Goal: Information Seeking & Learning: Learn about a topic

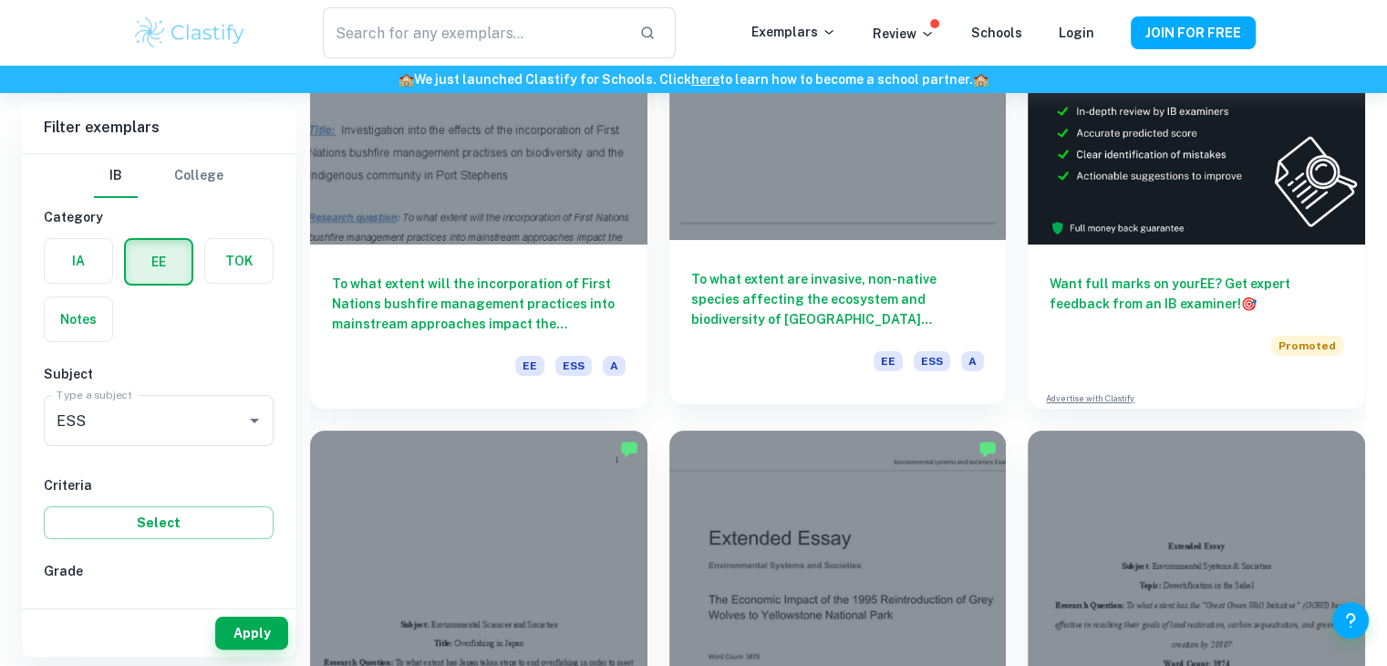
scroll to position [212, 0]
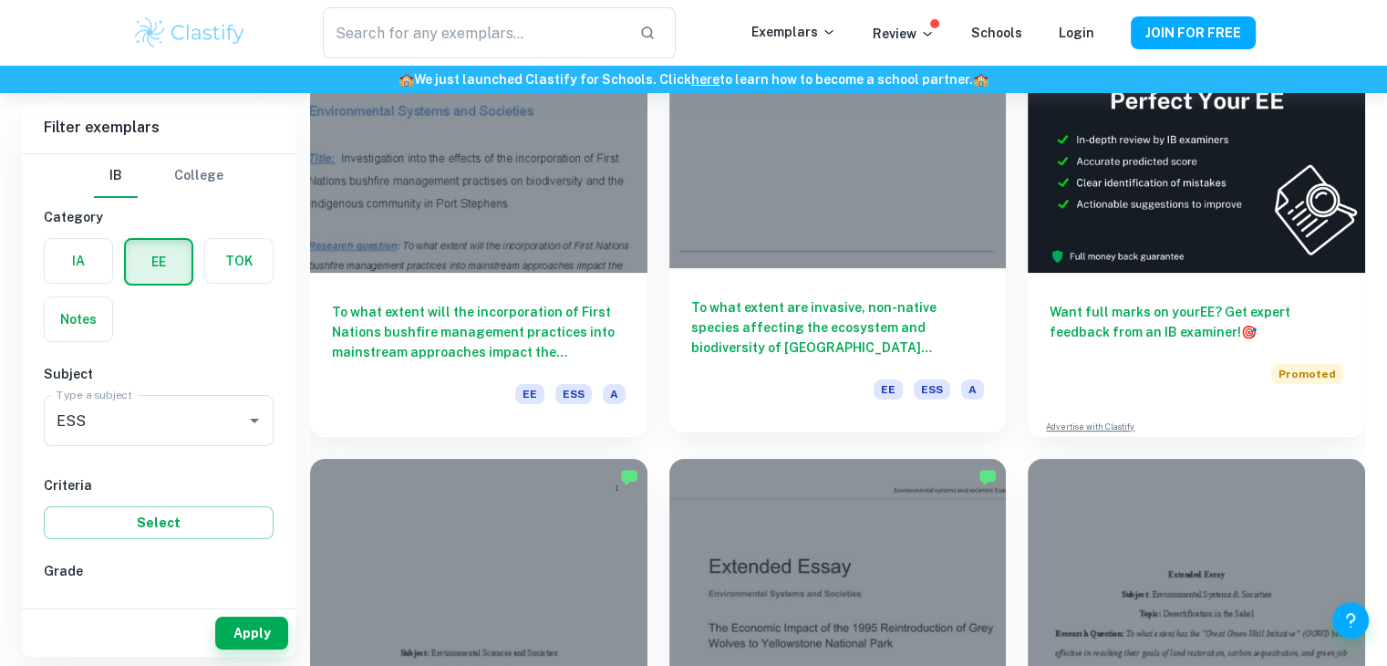
click at [737, 293] on div "To what extent are invasive, non-native species affecting the ecosystem and bio…" at bounding box center [837, 350] width 337 height 164
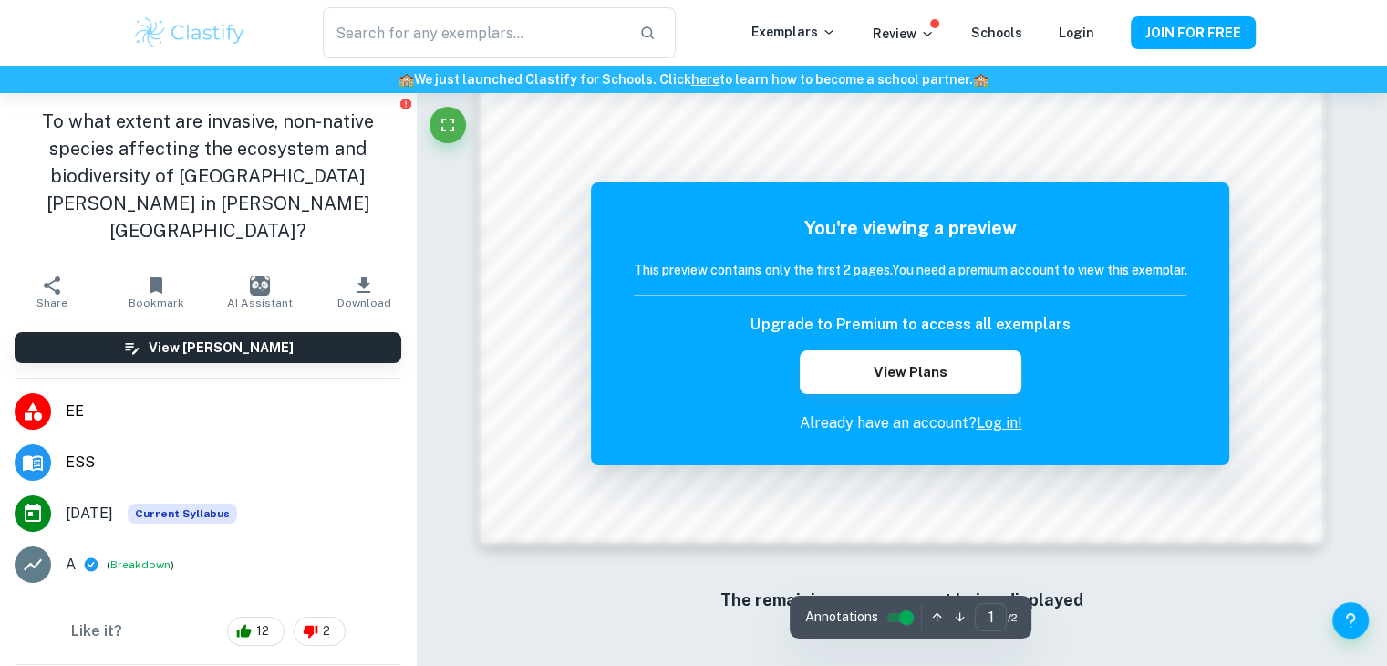
scroll to position [1954, 0]
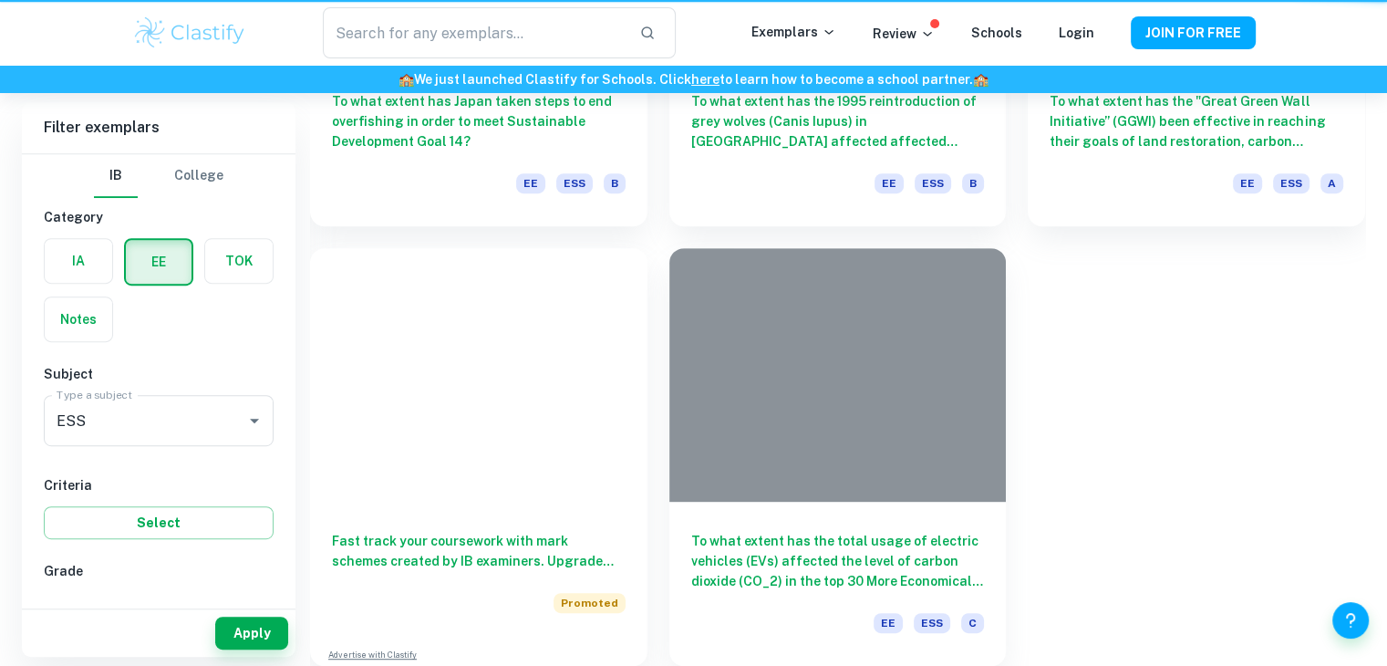
scroll to position [212, 0]
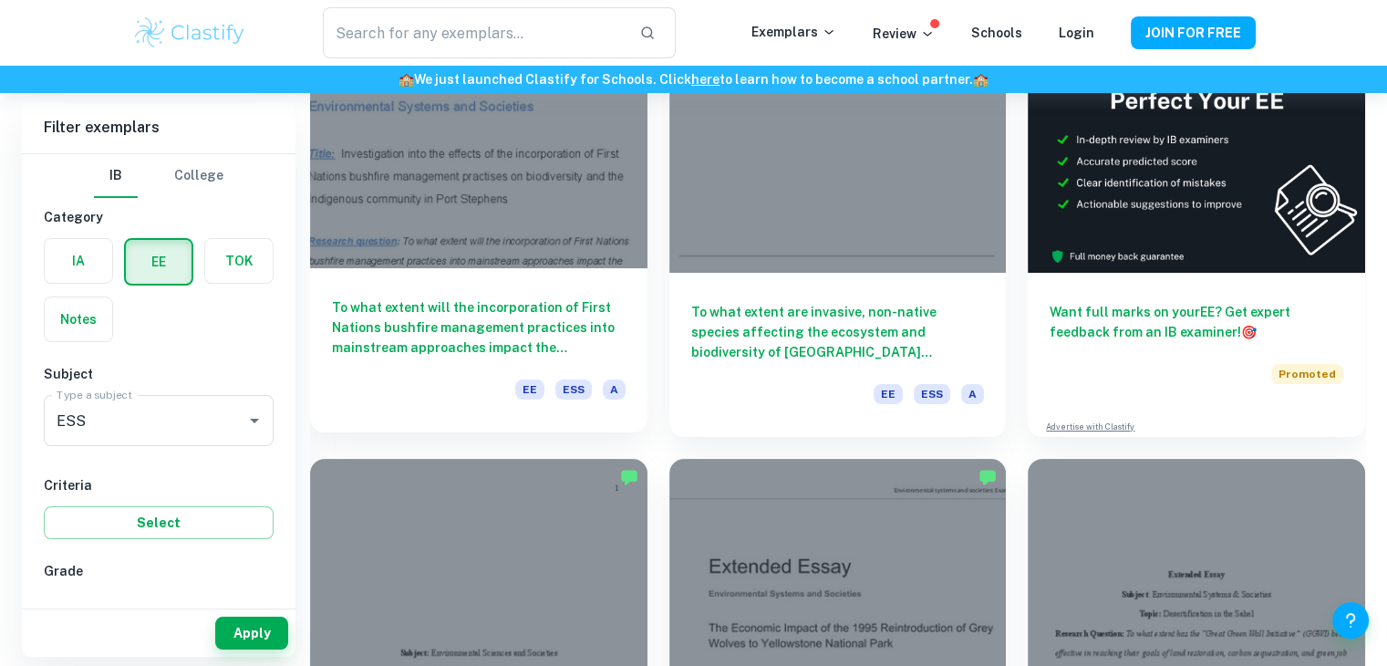
click at [462, 323] on h6 "To what extent will the incorporation of First Nations bushfire management prac…" at bounding box center [479, 327] width 294 height 60
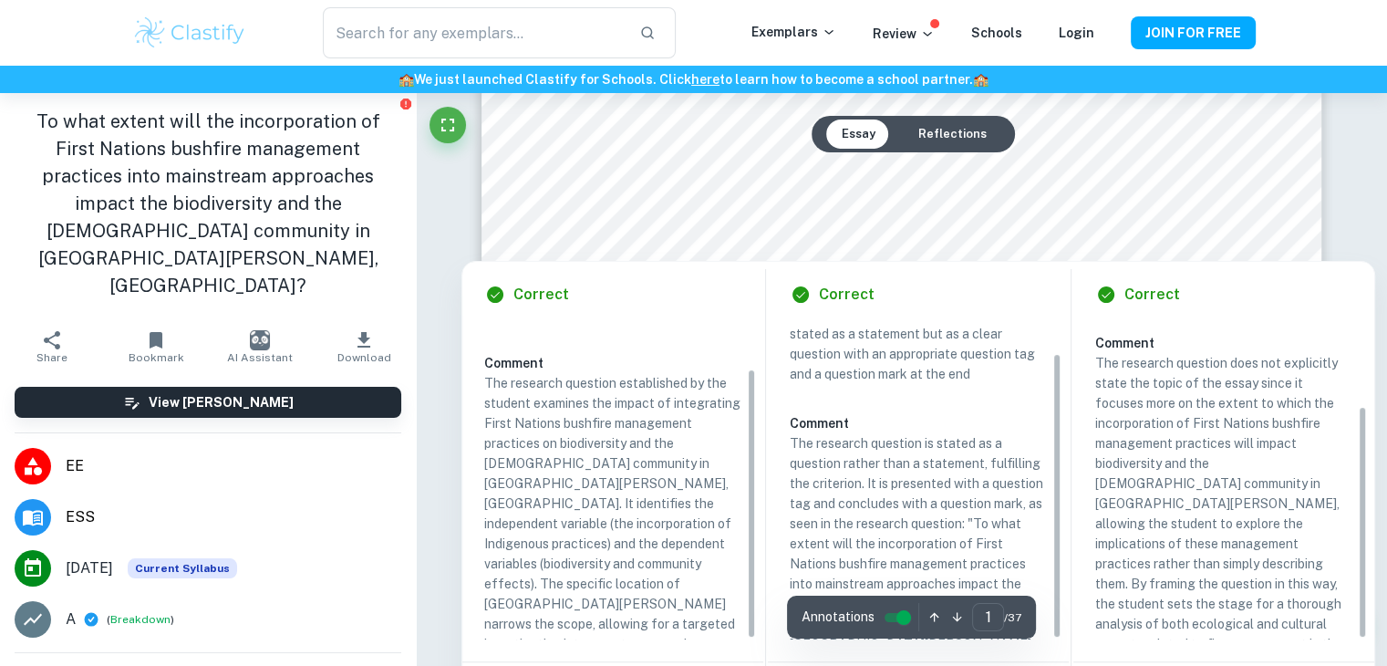
scroll to position [376, 0]
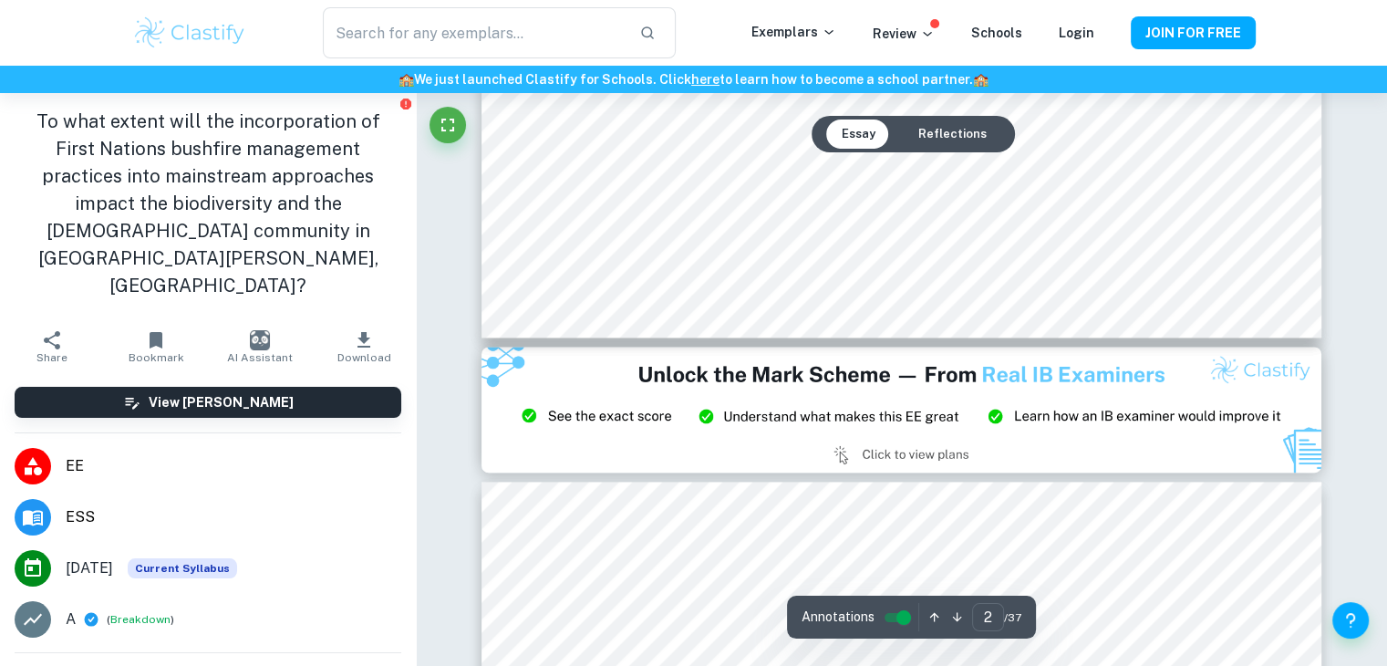
type input "3"
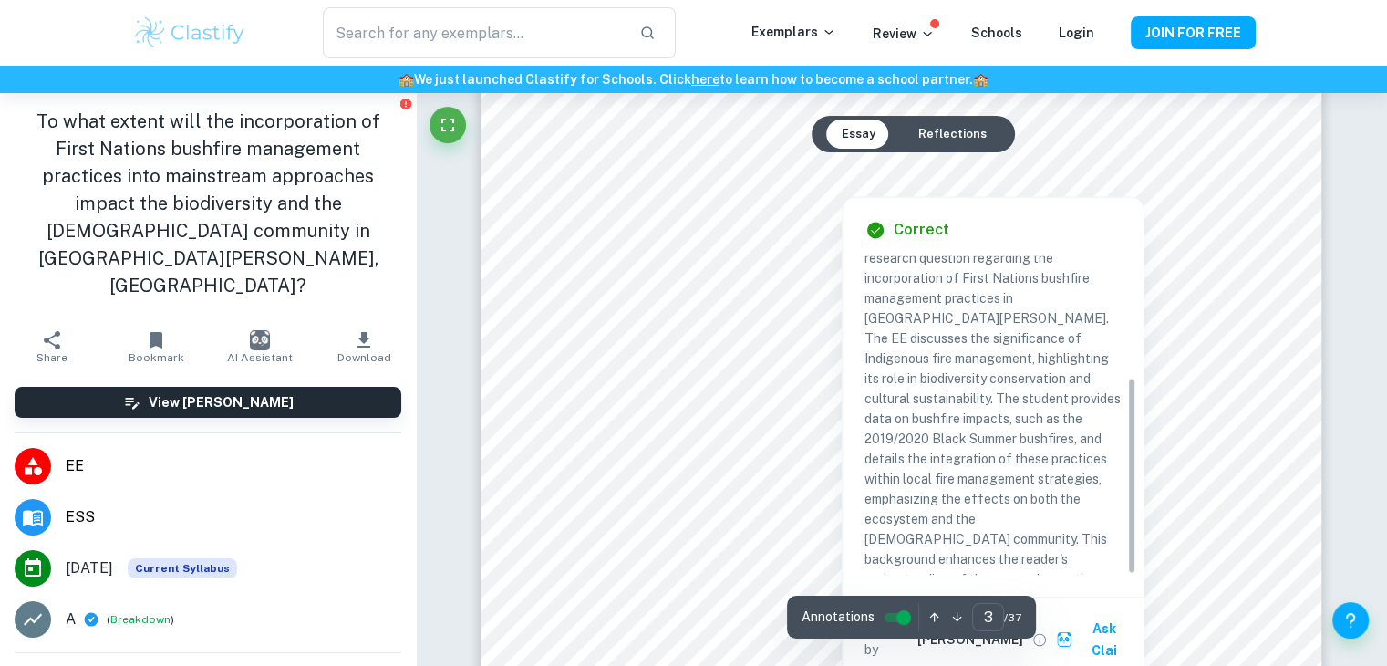
scroll to position [2838, 0]
